Goal: Communication & Community: Participate in discussion

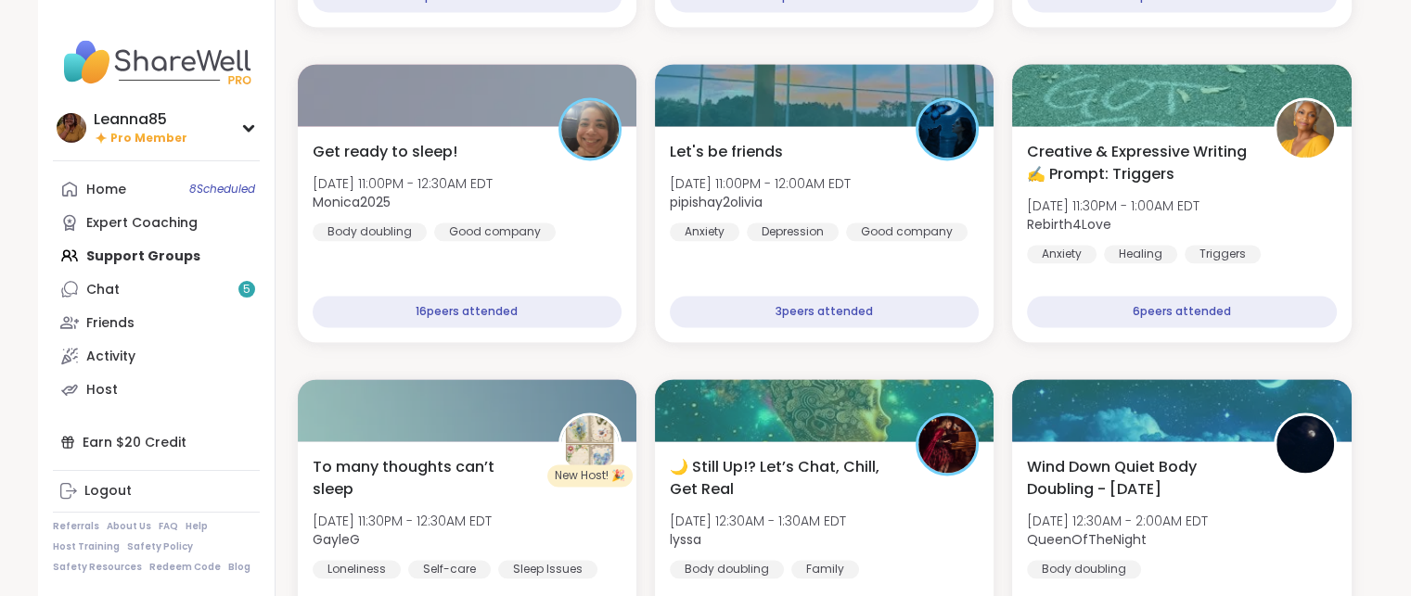
scroll to position [2690, 0]
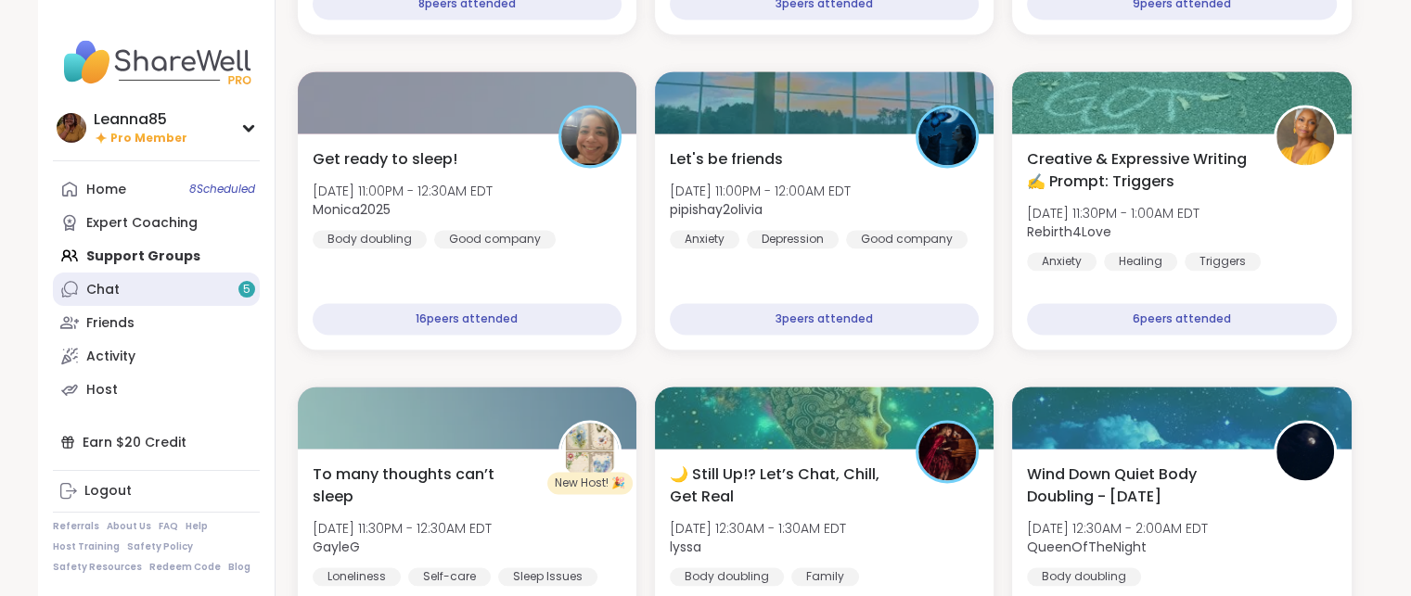
click at [172, 296] on link "Chat 5" at bounding box center [156, 289] width 207 height 33
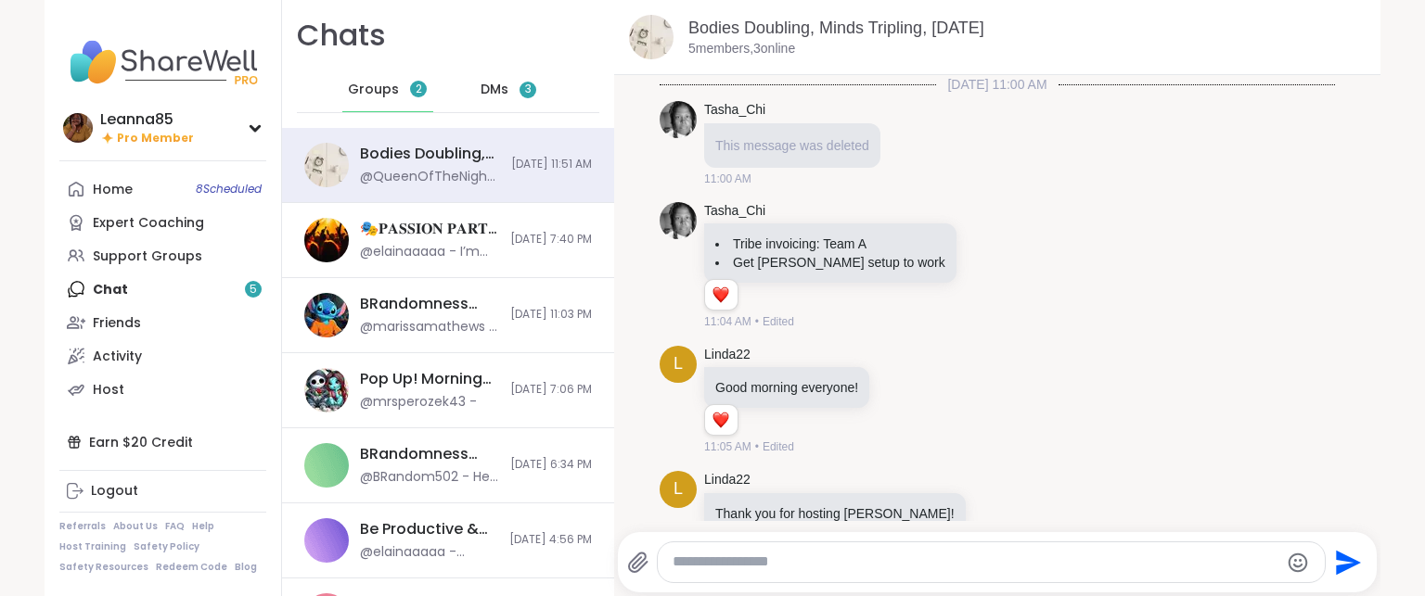
scroll to position [691, 0]
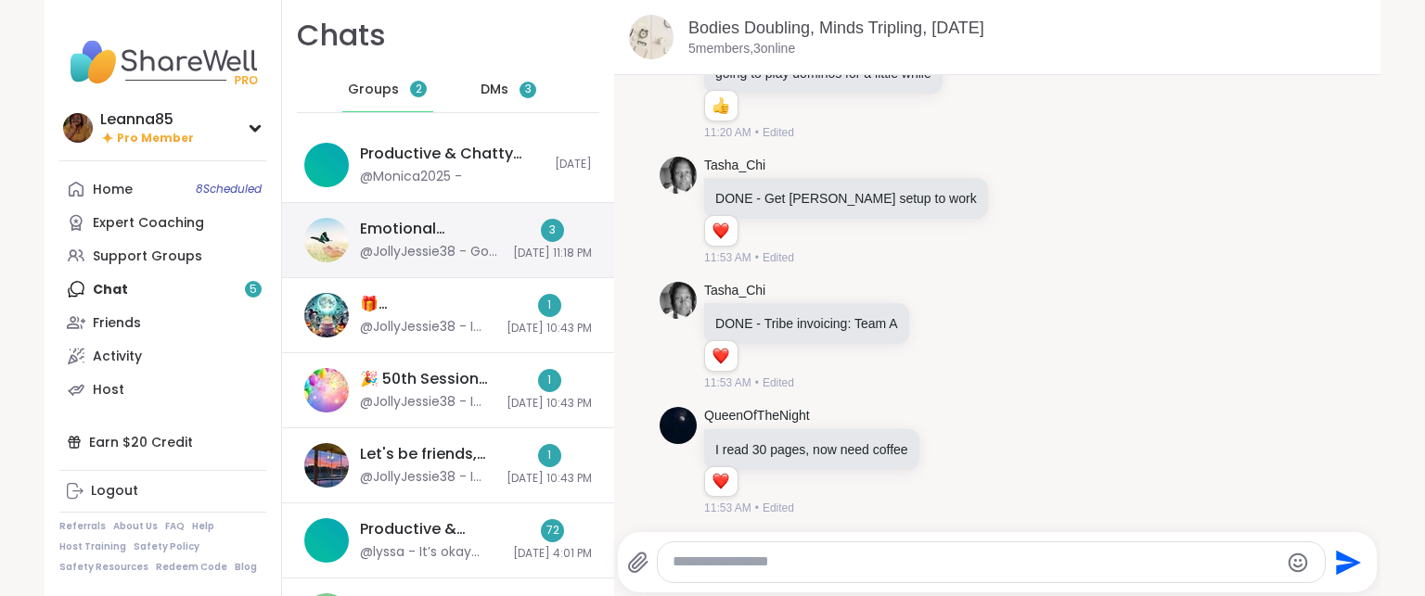
click at [360, 247] on div "@JollyJessie38 - Go to my profile or click on support groups and then type my u…" at bounding box center [431, 252] width 142 height 19
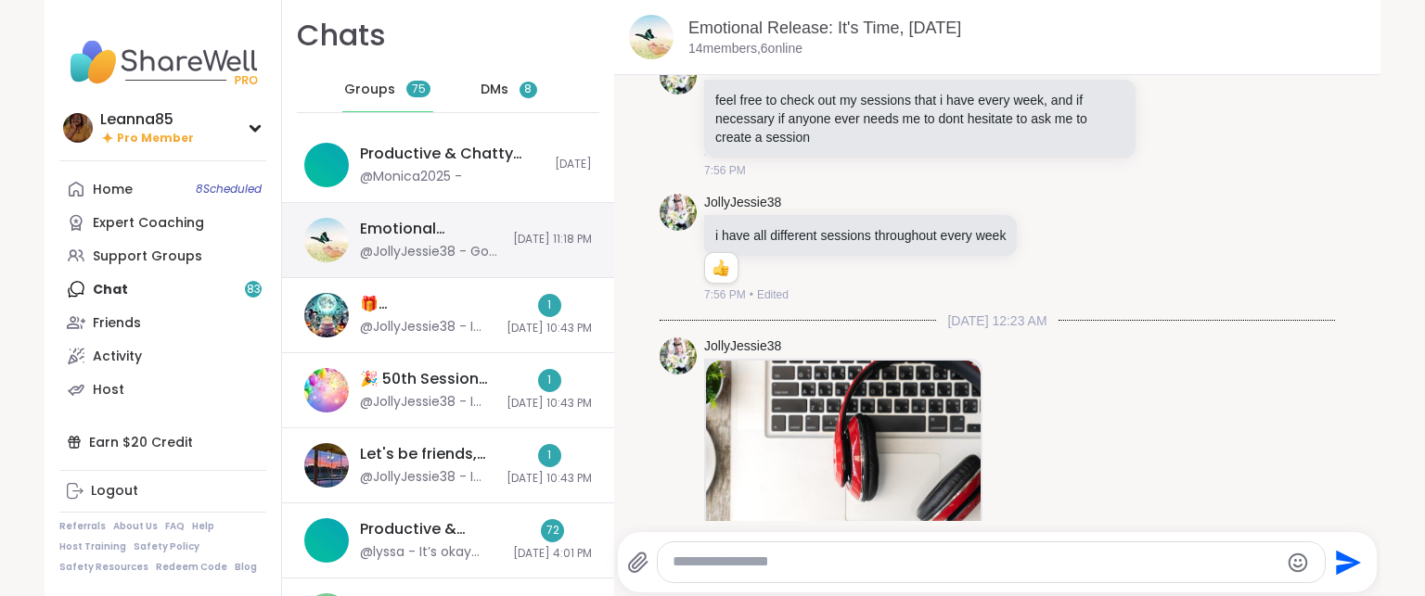
scroll to position [9113, 0]
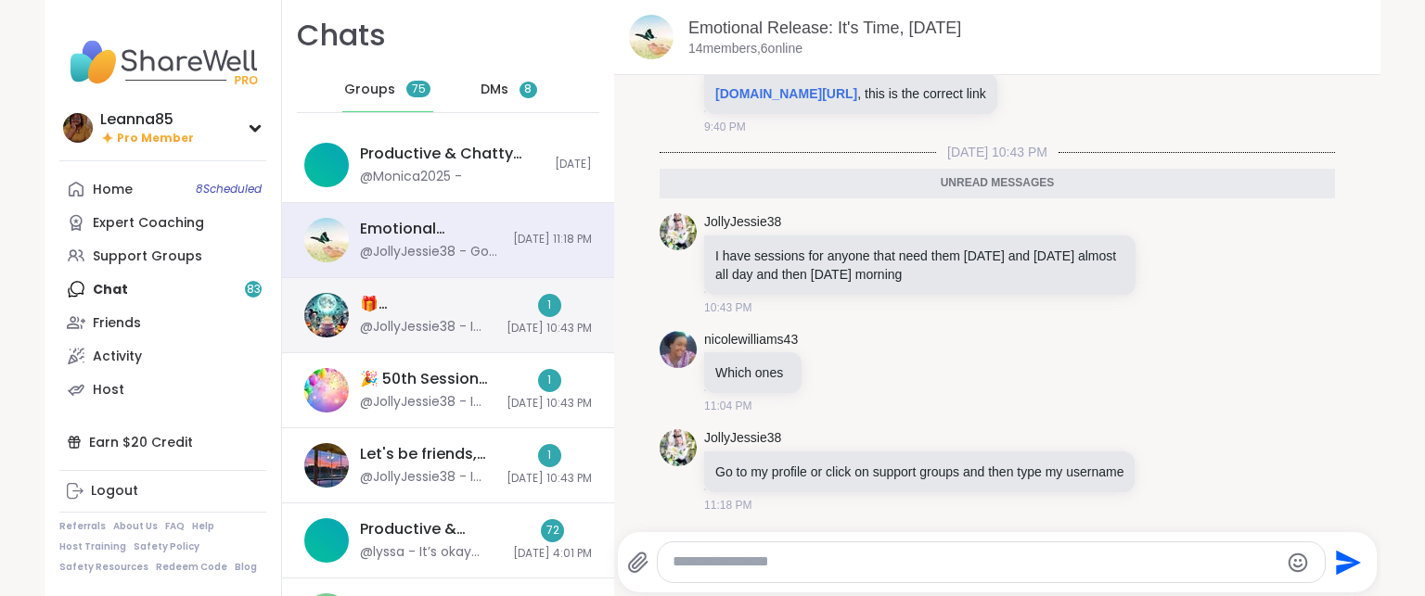
click at [367, 300] on div "🎁 [PERSON_NAME]’s Spooktacular Birthday Party 🎃 , [DATE]" at bounding box center [427, 304] width 135 height 20
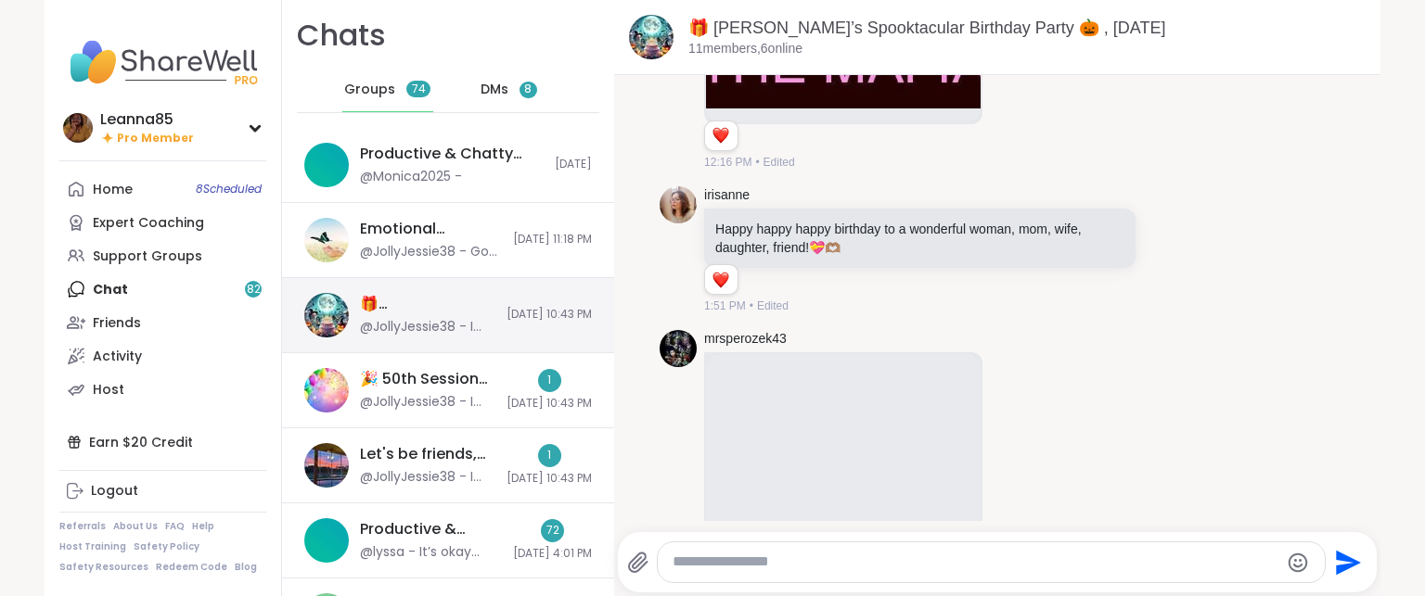
scroll to position [25411, 0]
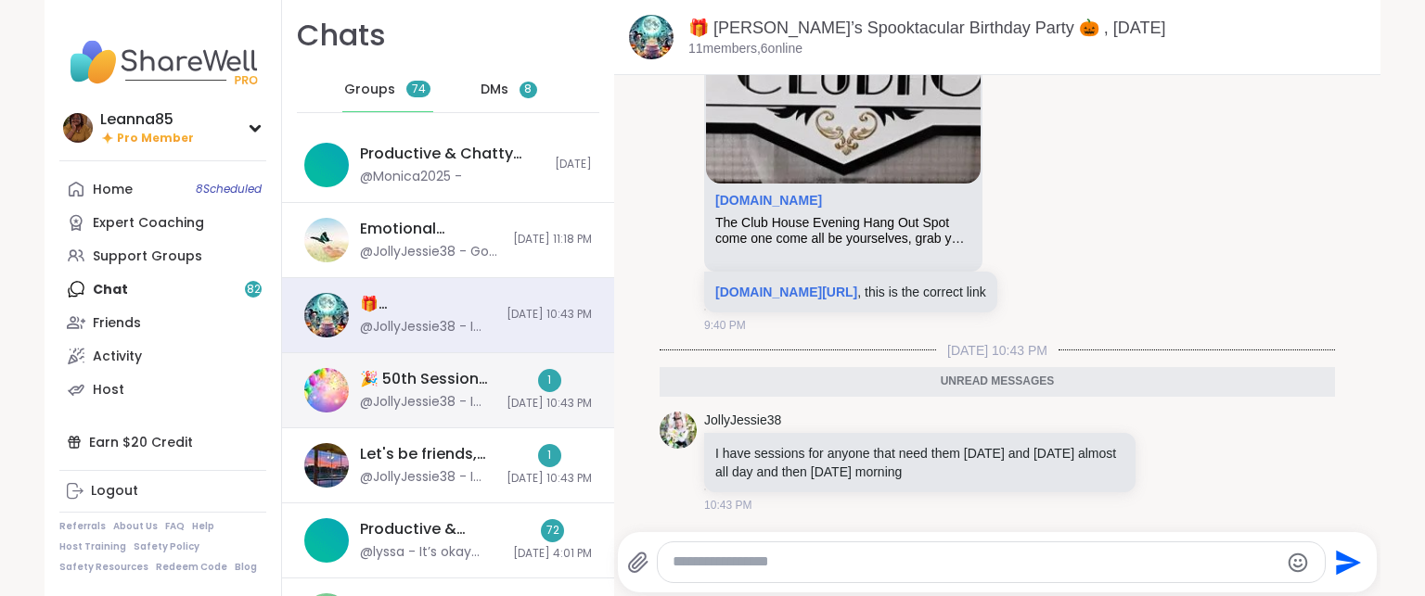
click at [360, 404] on div "@JollyJessie38 - I have sessions for anyone that need them [DATE] and [DATE] al…" at bounding box center [427, 402] width 135 height 19
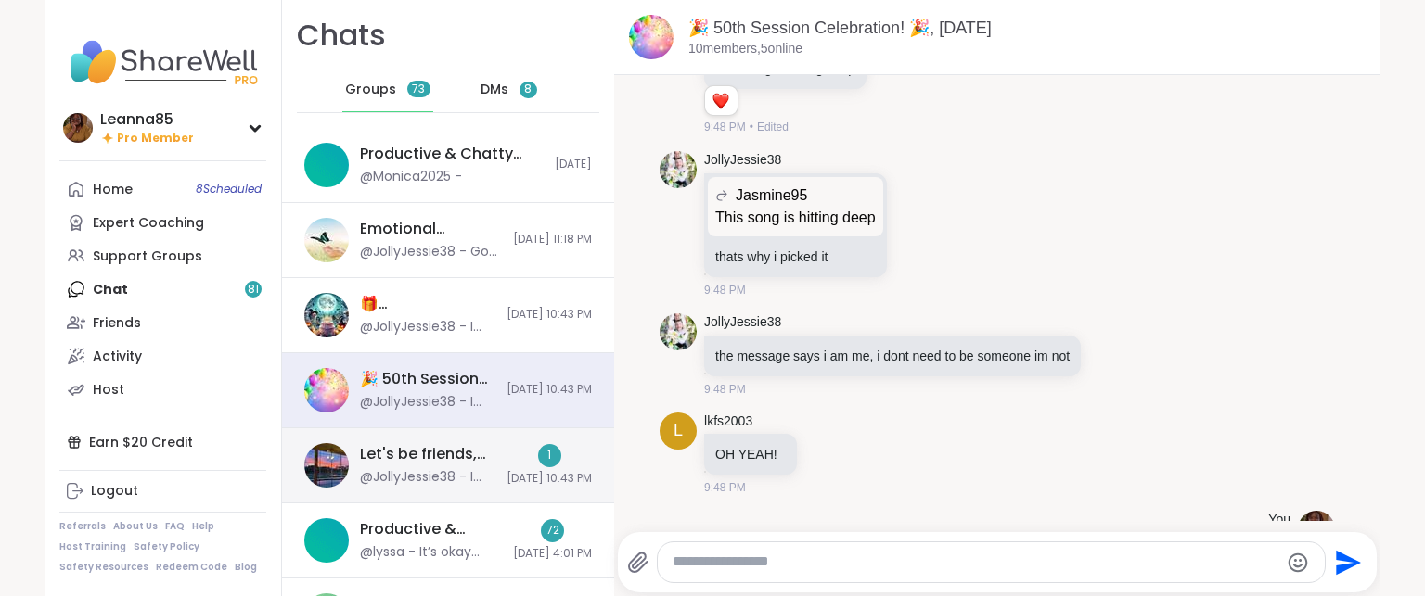
scroll to position [11542, 0]
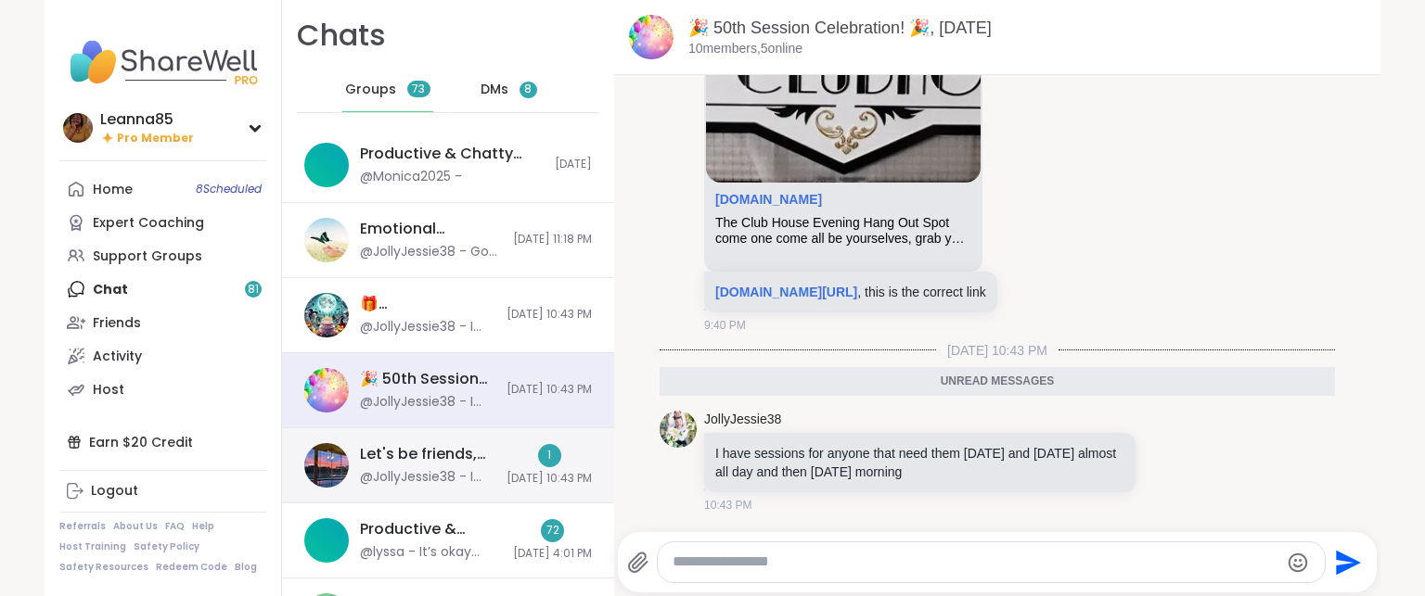
click at [375, 452] on div "Let's be friends, [DATE]" at bounding box center [427, 454] width 135 height 20
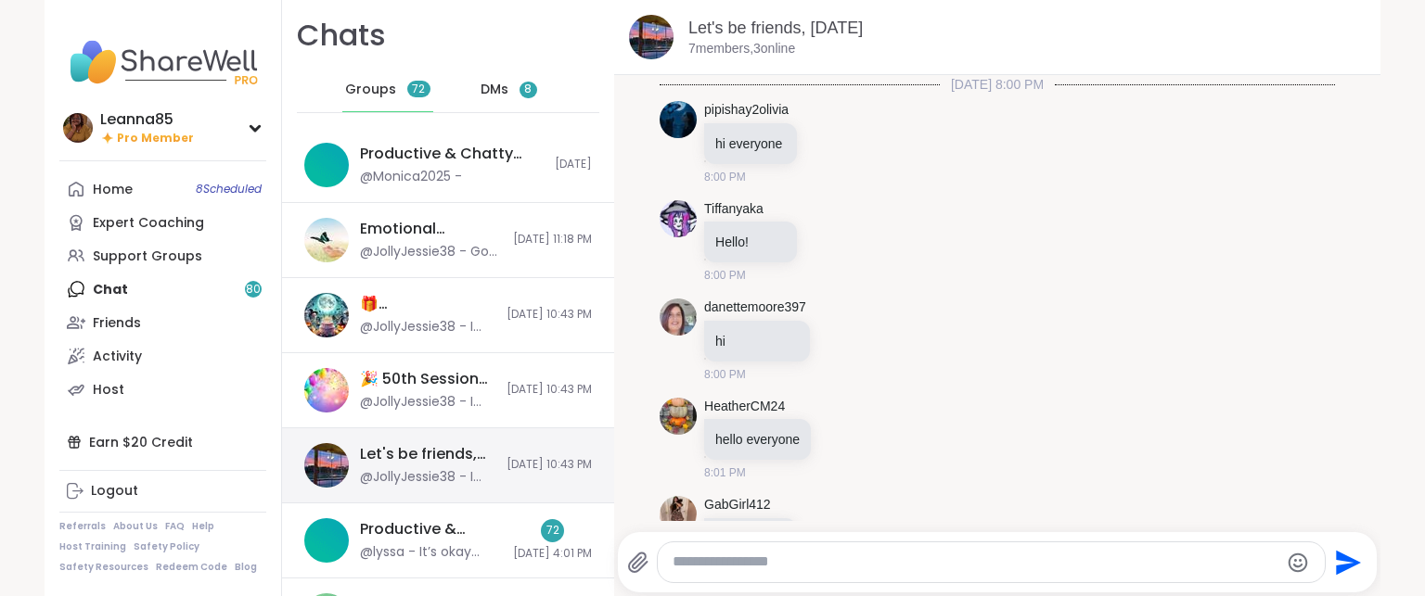
scroll to position [2071, 0]
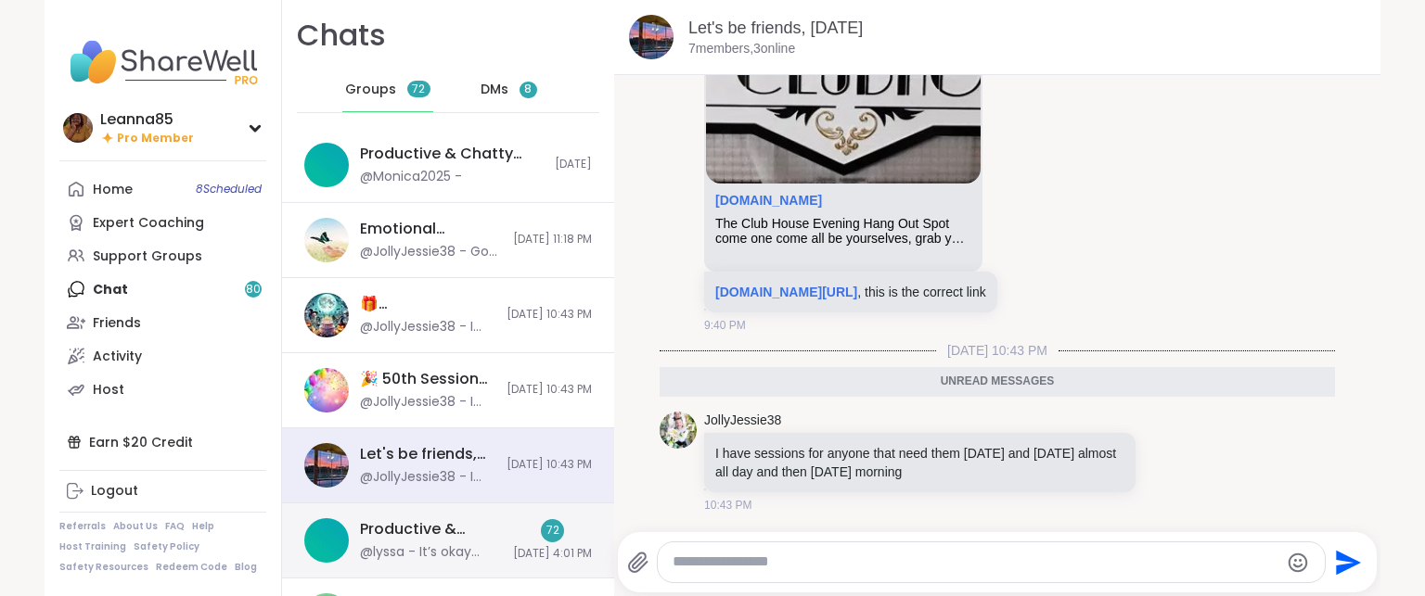
click at [379, 527] on div "Productive & Chatty Body Doubling Pt3, [DATE]" at bounding box center [431, 529] width 142 height 20
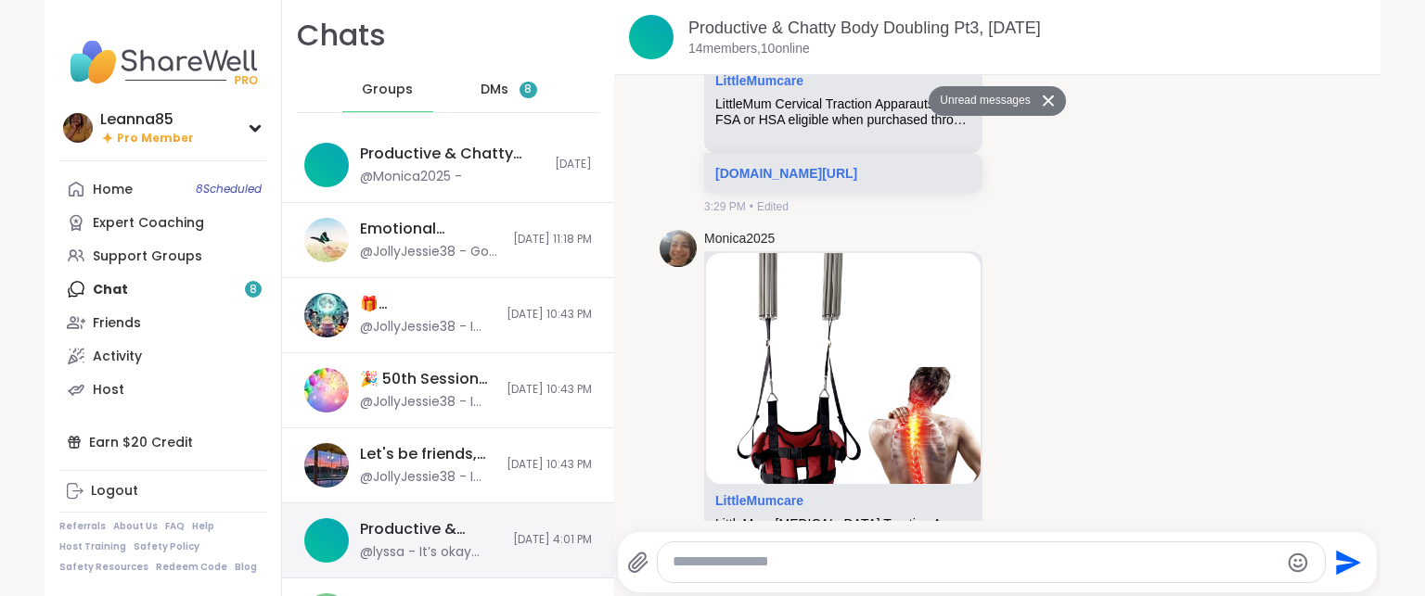
scroll to position [11958, 0]
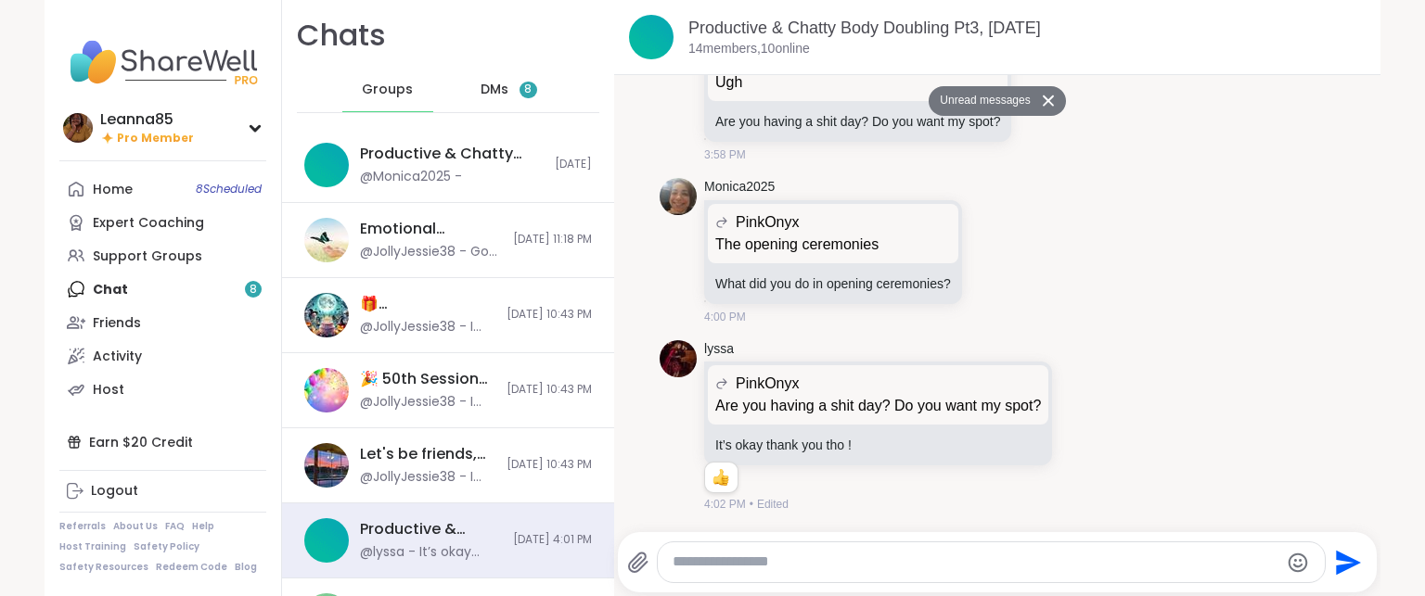
click at [480, 96] on span "DMs" at bounding box center [494, 90] width 28 height 19
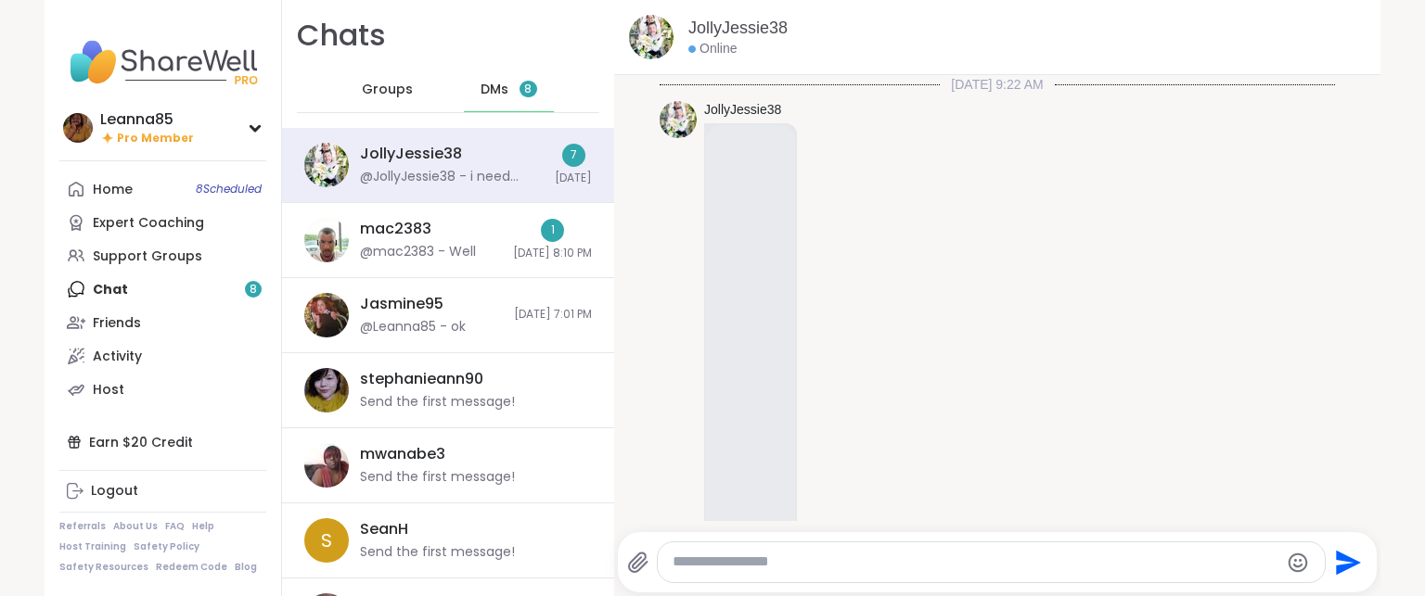
scroll to position [6319, 0]
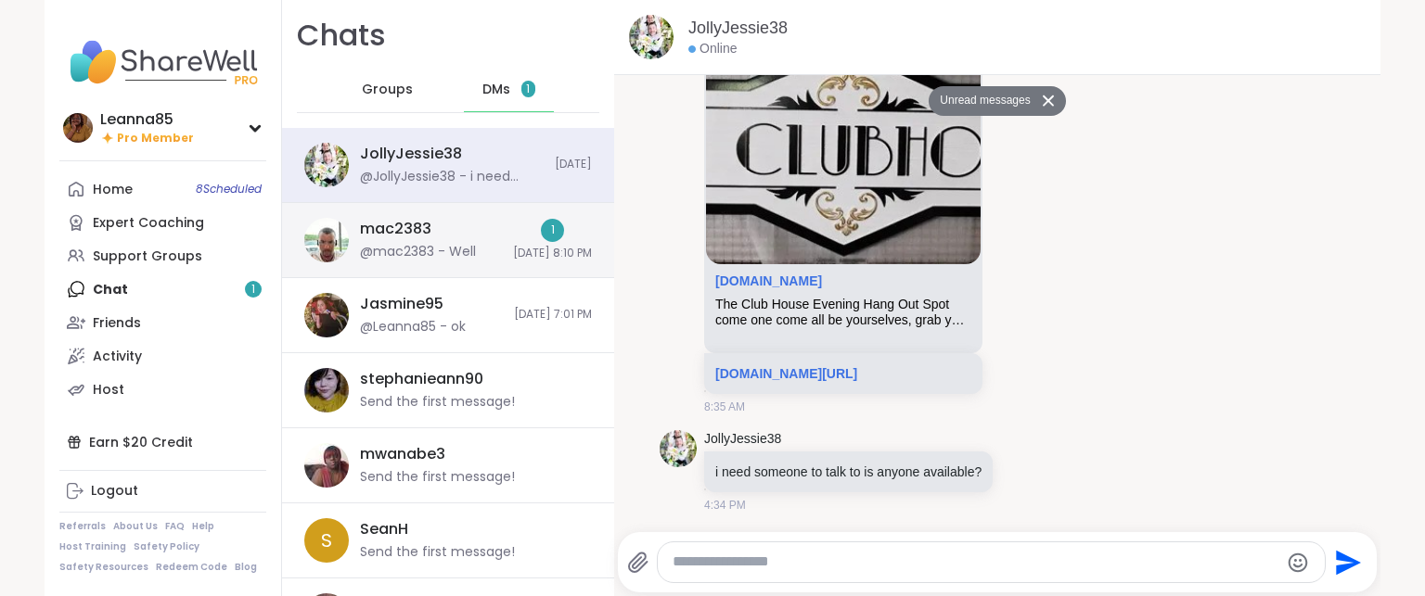
click at [437, 230] on div "mac2383 @mac2383 - Well" at bounding box center [431, 240] width 142 height 43
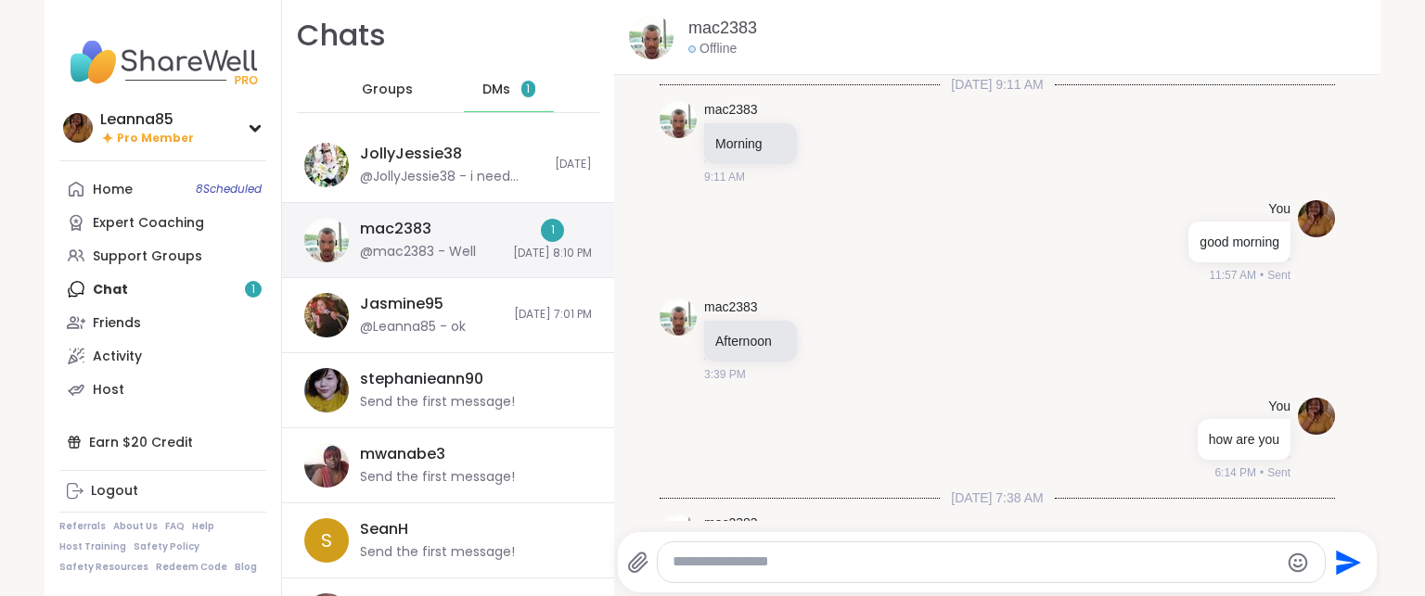
scroll to position [1186, 0]
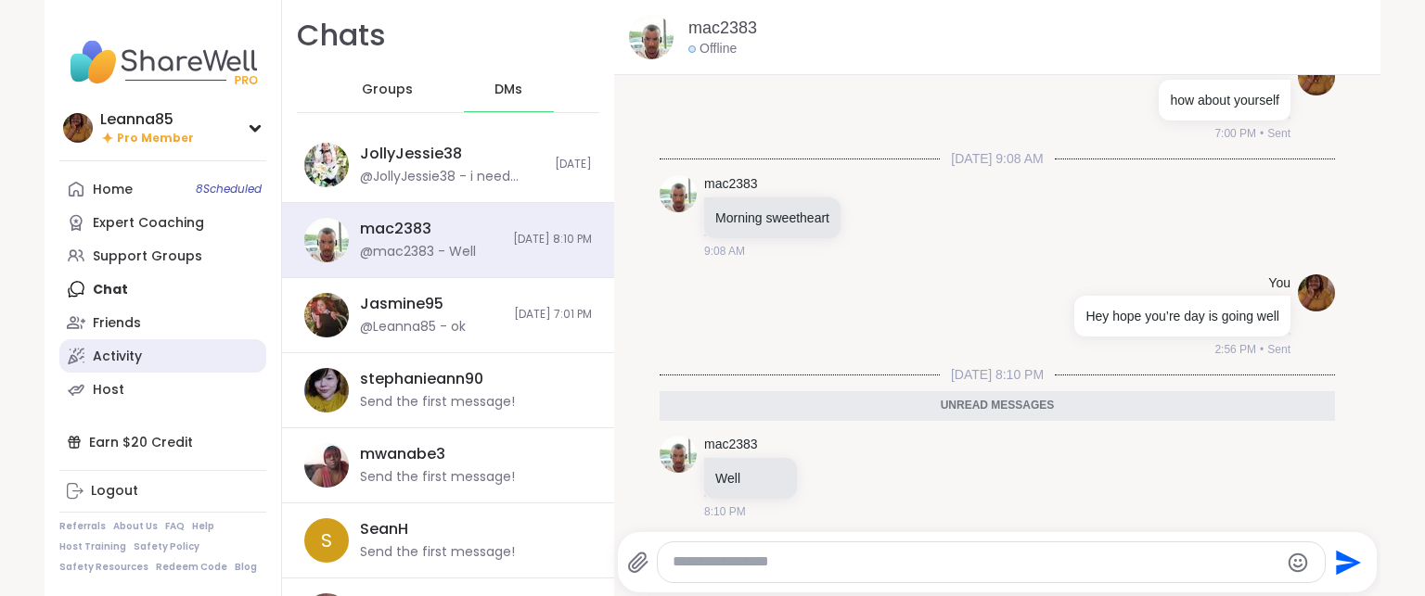
click at [93, 352] on div "Activity" at bounding box center [117, 357] width 49 height 19
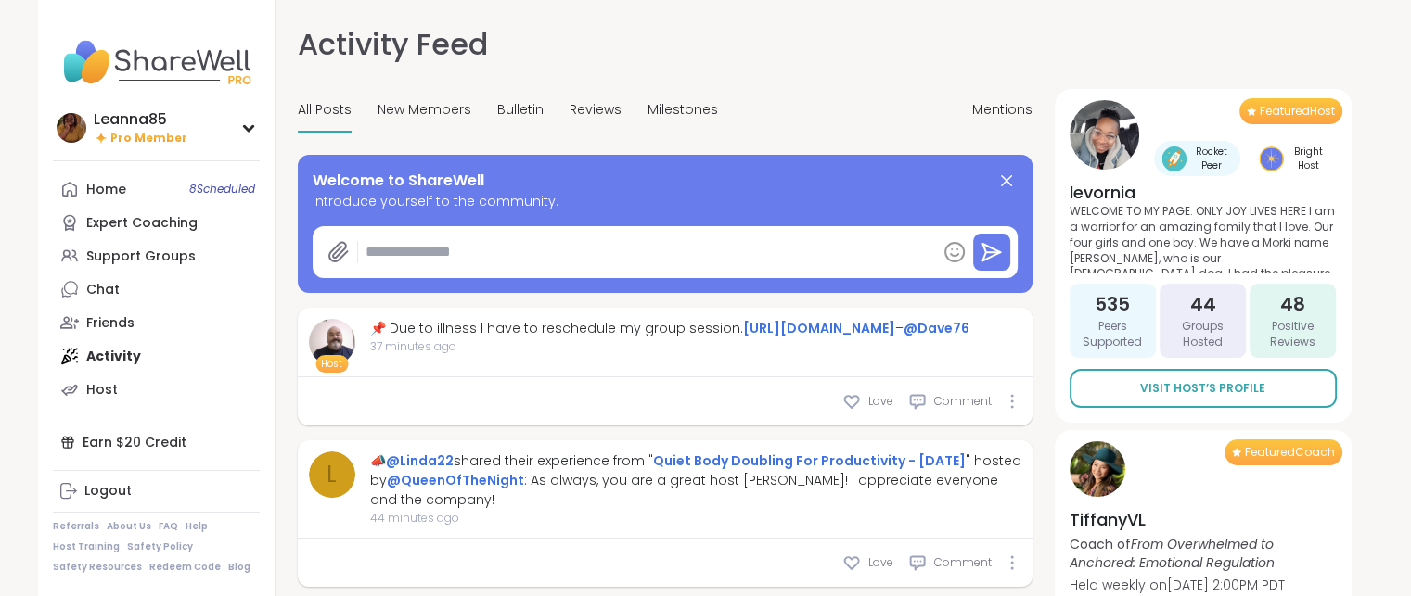
type textarea "*"
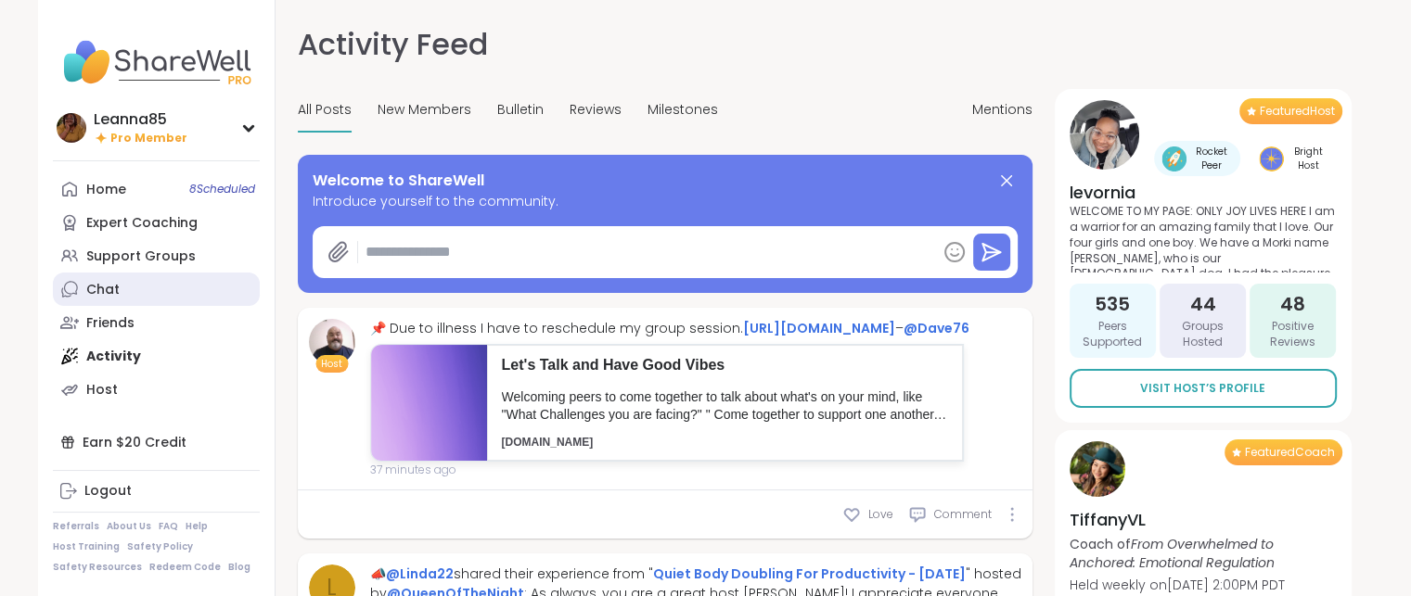
click at [120, 288] on link "Chat" at bounding box center [156, 289] width 207 height 33
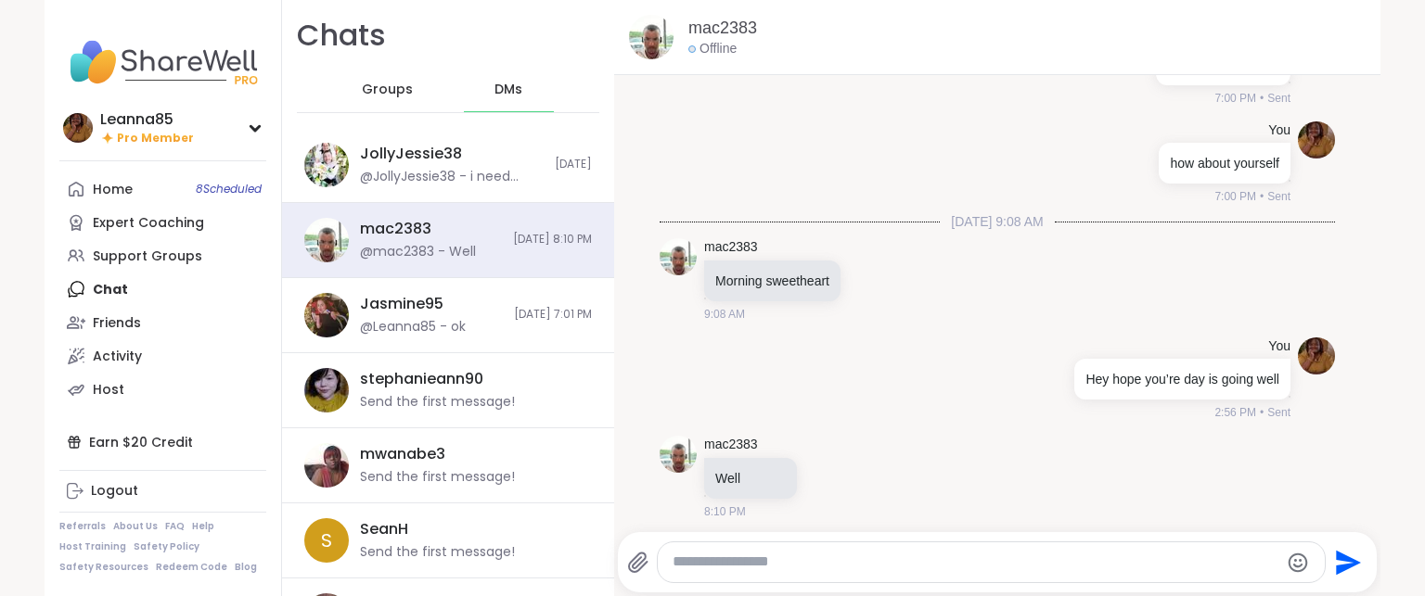
click at [374, 96] on span "Groups" at bounding box center [387, 90] width 51 height 19
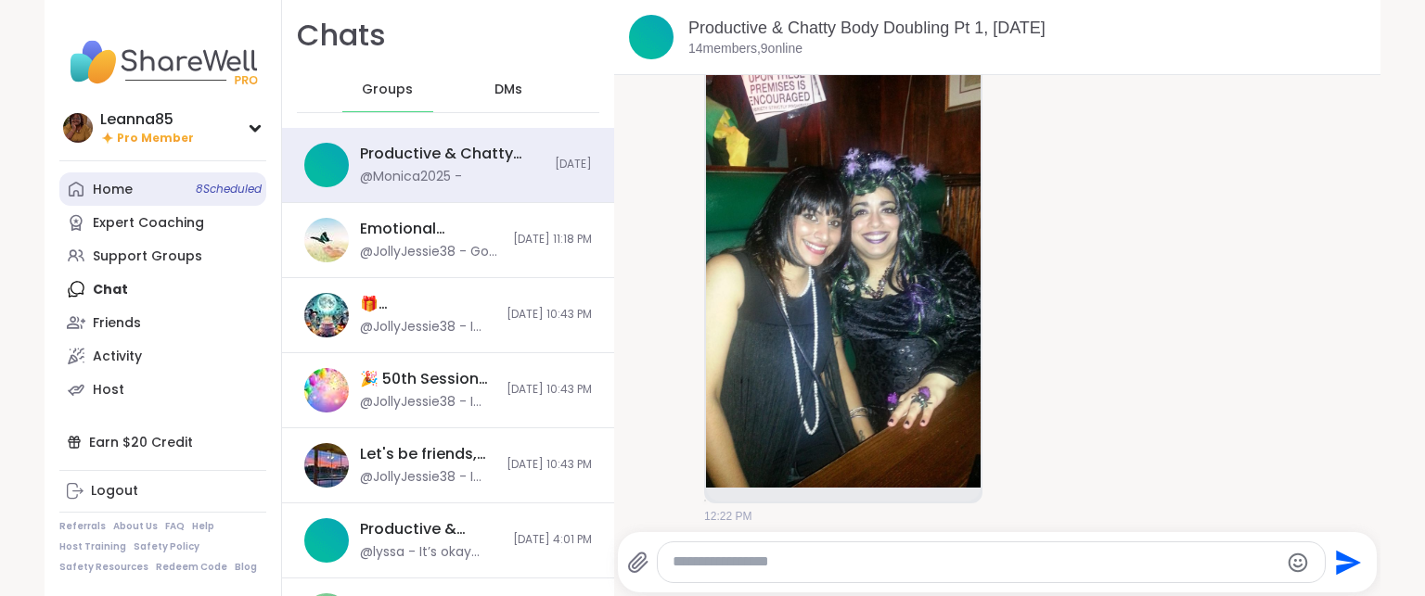
drag, startPoint x: 341, startPoint y: 178, endPoint x: 222, endPoint y: 181, distance: 119.7
click at [222, 181] on link "Home 8 Scheduled" at bounding box center [162, 189] width 207 height 33
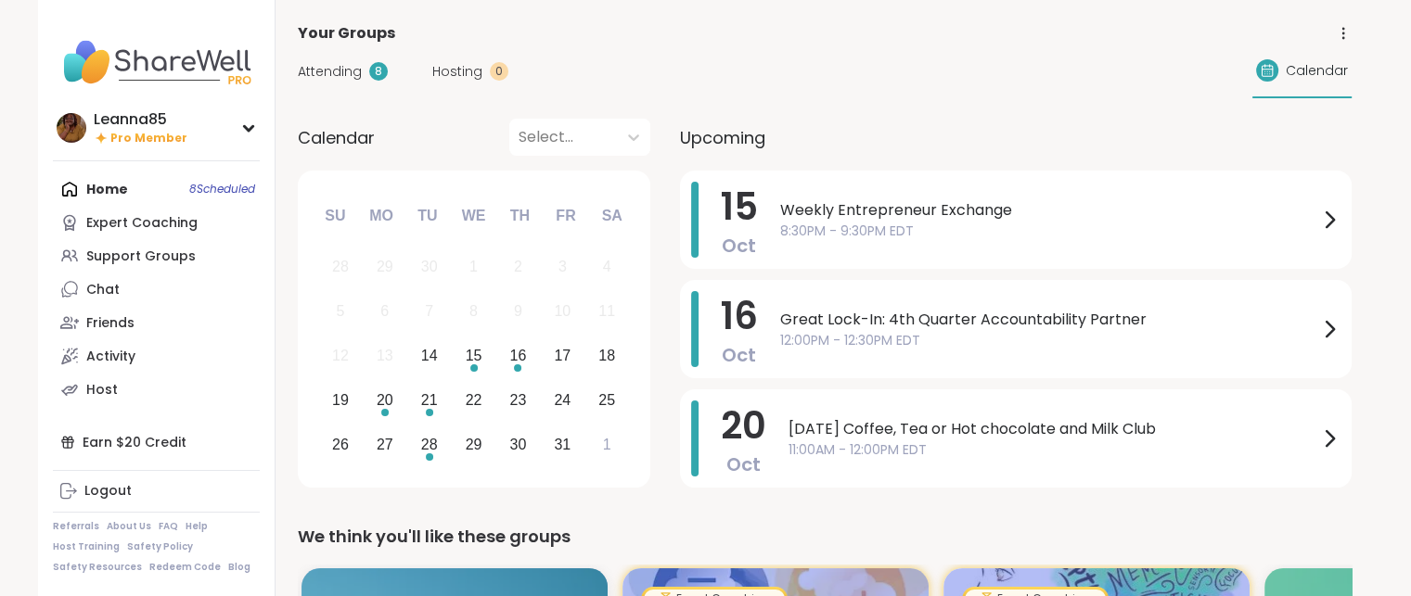
click at [352, 69] on span "Attending" at bounding box center [330, 71] width 64 height 19
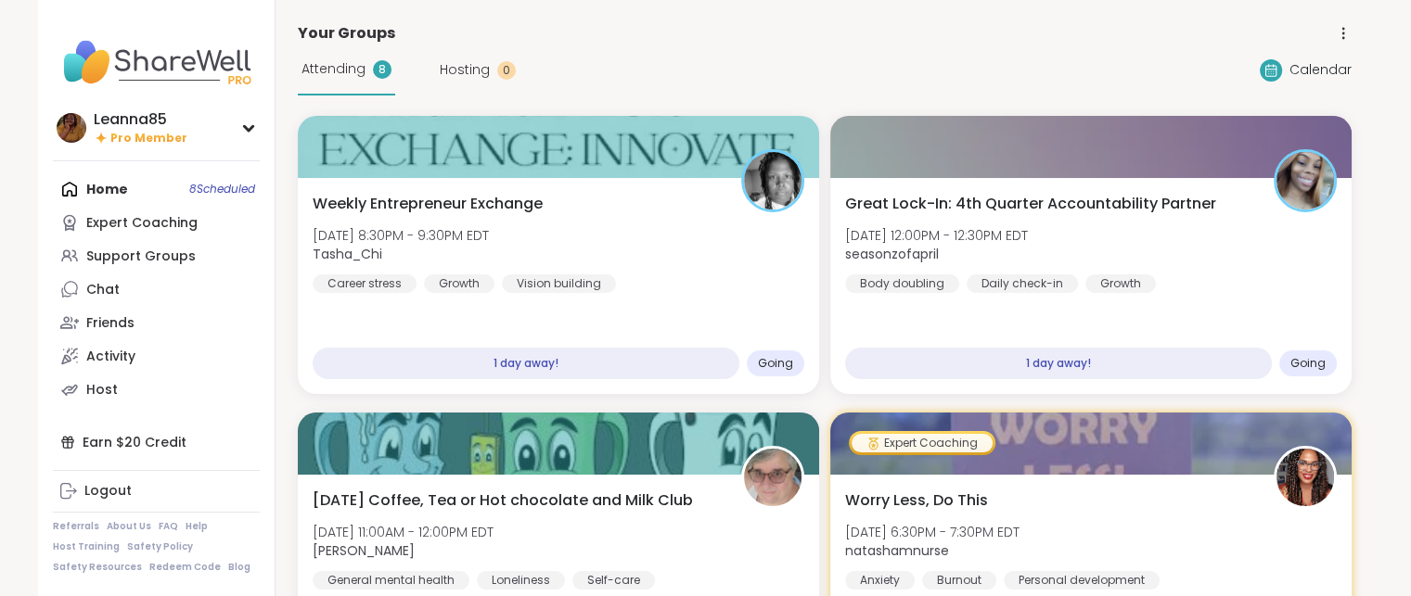
click at [199, 193] on div "Home 8 Scheduled Expert Coaching Support Groups Chat Friends Activity Host" at bounding box center [156, 290] width 207 height 234
click at [114, 193] on div "Home 8 Scheduled Expert Coaching Support Groups Chat Friends Activity Host" at bounding box center [156, 290] width 207 height 234
click at [340, 83] on div "Attending 8" at bounding box center [346, 70] width 97 height 51
click at [174, 245] on link "Support Groups" at bounding box center [156, 255] width 207 height 33
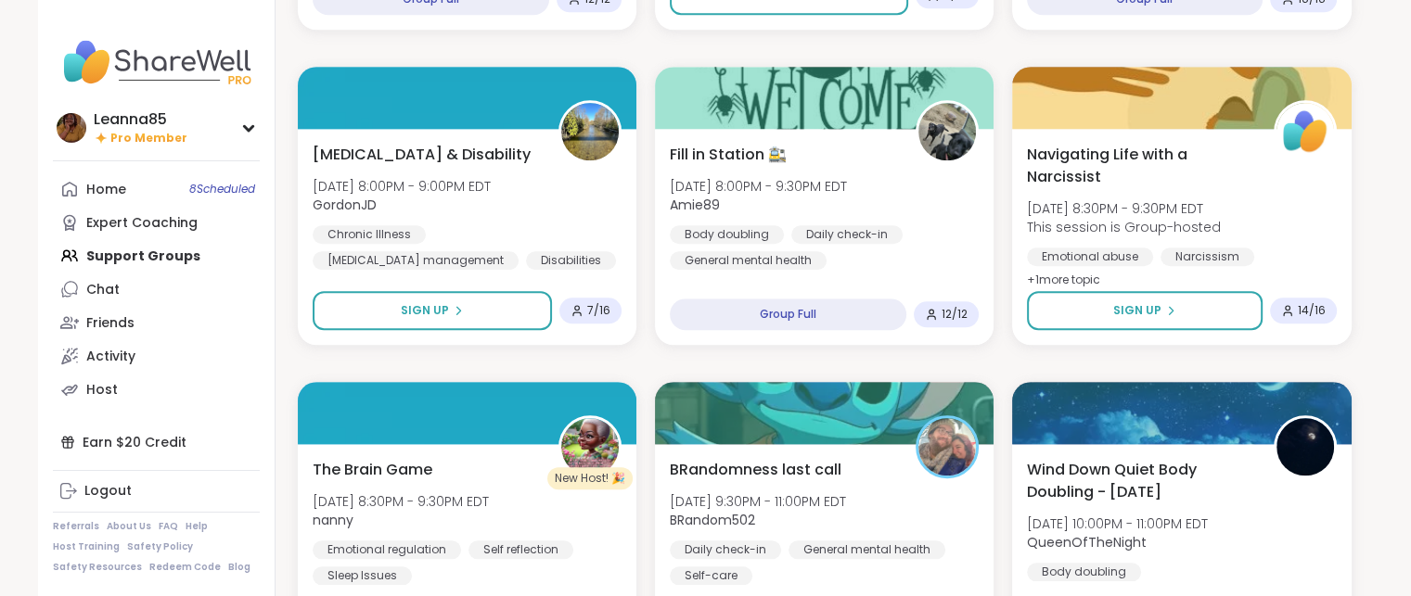
scroll to position [1762, 0]
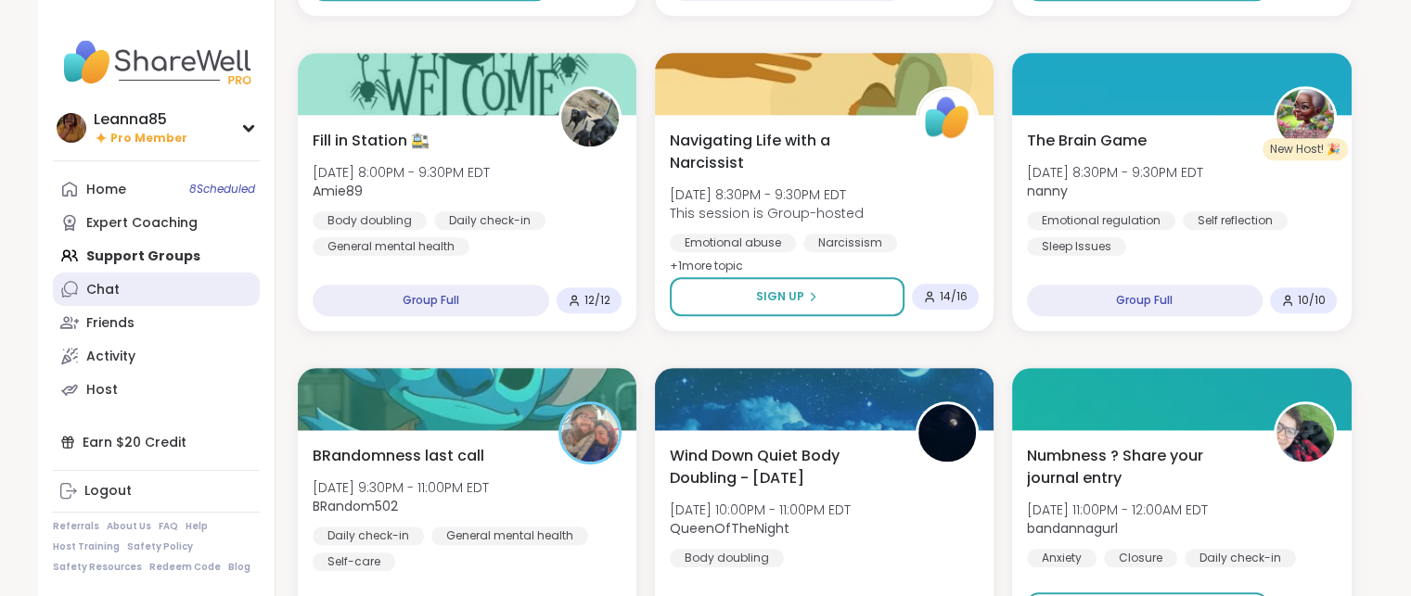
click at [141, 283] on link "Chat" at bounding box center [156, 289] width 207 height 33
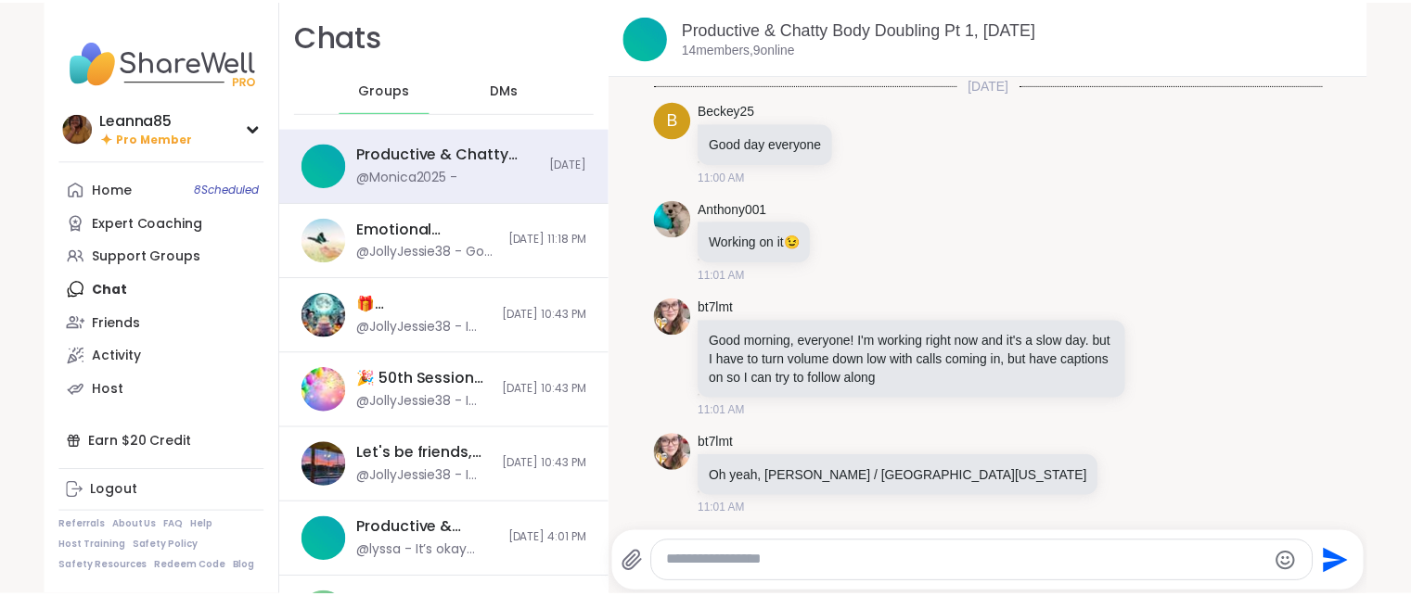
scroll to position [5362, 0]
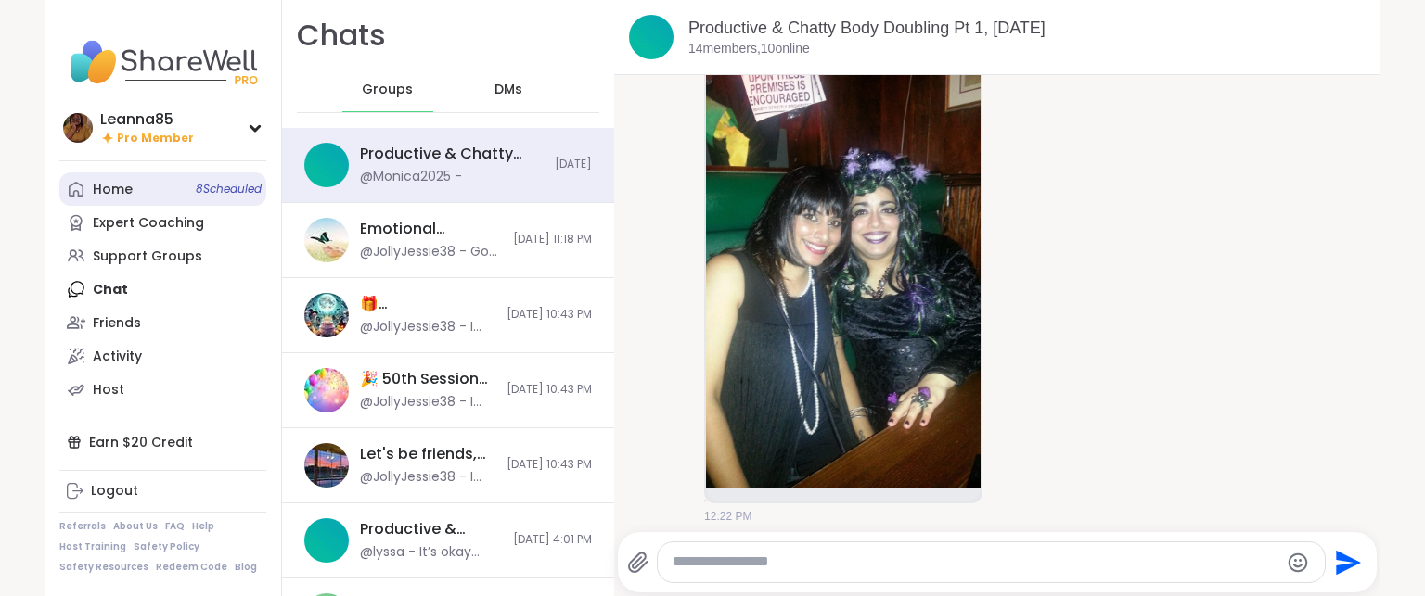
click at [198, 186] on span "8 Scheduled" at bounding box center [229, 189] width 66 height 15
